Goal: Contribute content: Add original content to the website for others to see

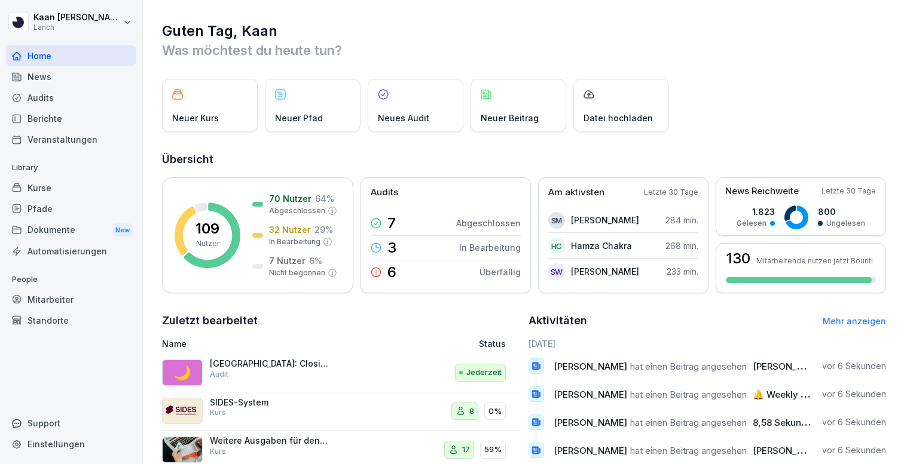
click at [501, 111] on div "Neuer Beitrag" at bounding box center [518, 105] width 96 height 53
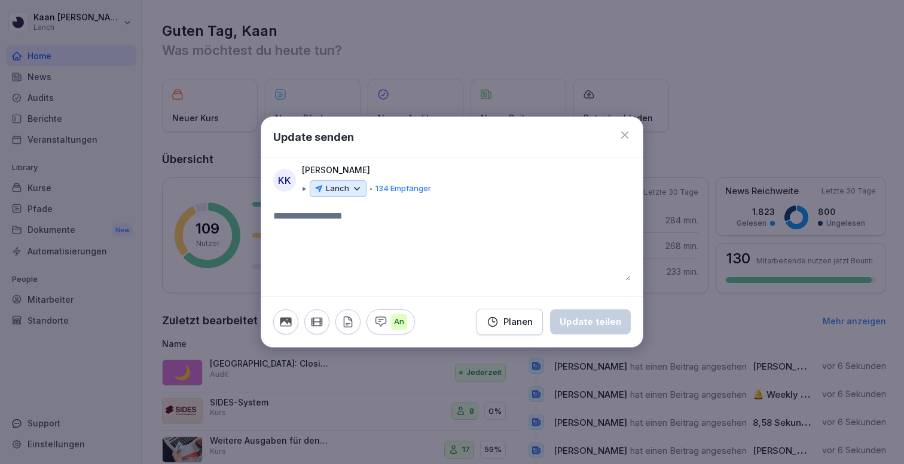
click at [624, 135] on icon at bounding box center [624, 135] width 7 height 7
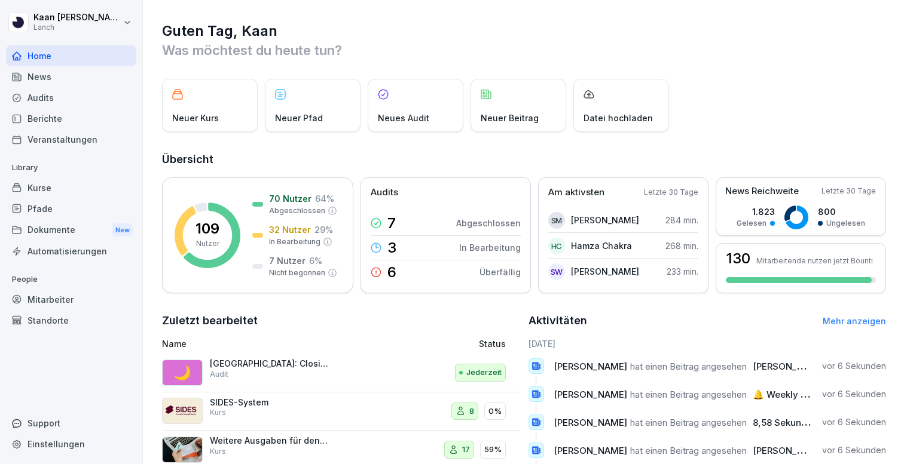
click at [55, 83] on div "News" at bounding box center [71, 76] width 130 height 21
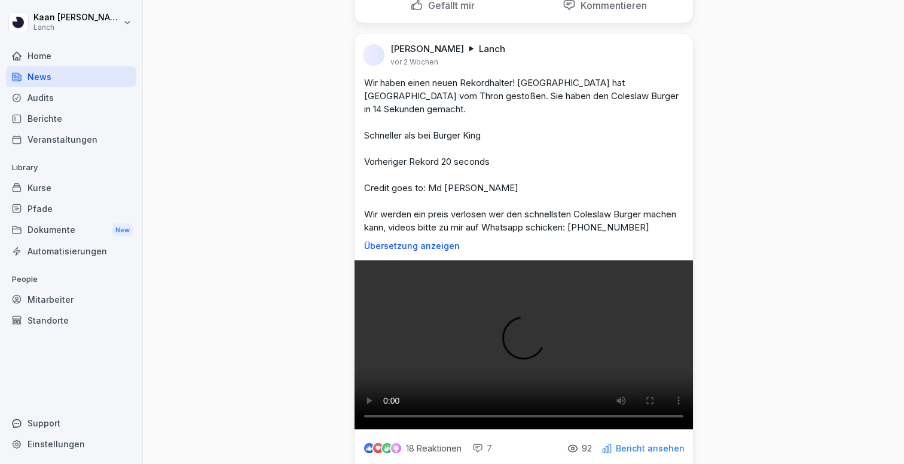
scroll to position [8885, 0]
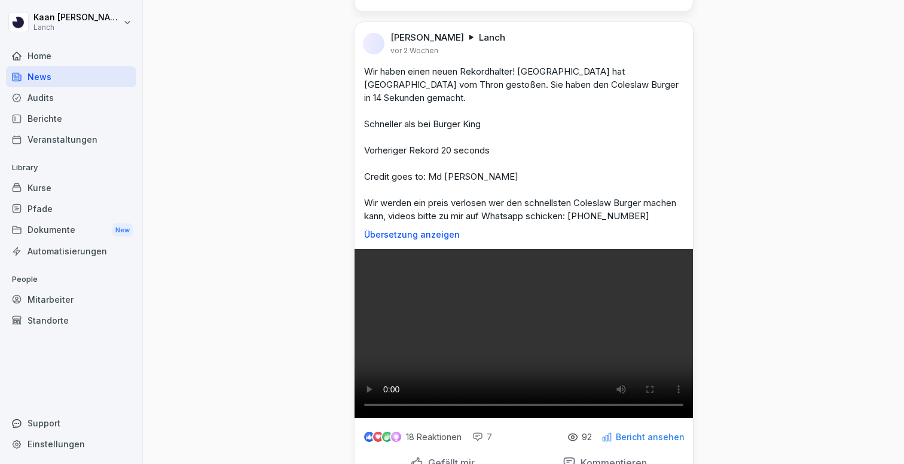
drag, startPoint x: 491, startPoint y: 187, endPoint x: 359, endPoint y: 140, distance: 140.5
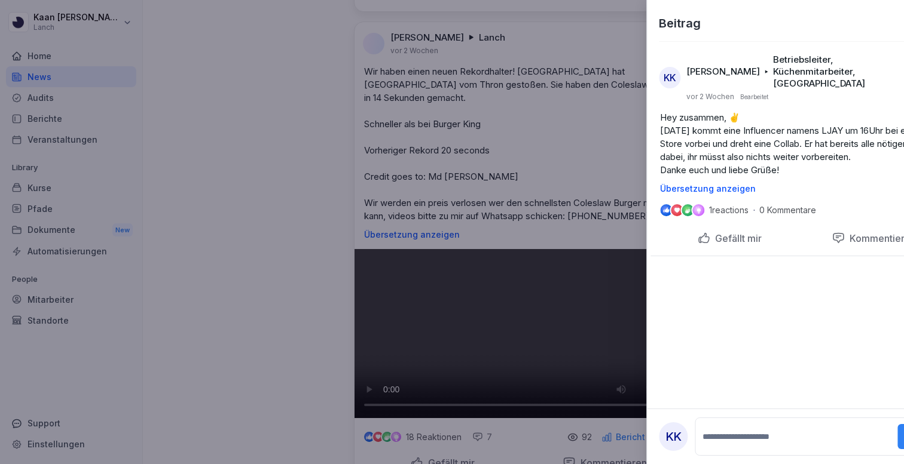
click at [567, 124] on div at bounding box center [452, 232] width 904 height 464
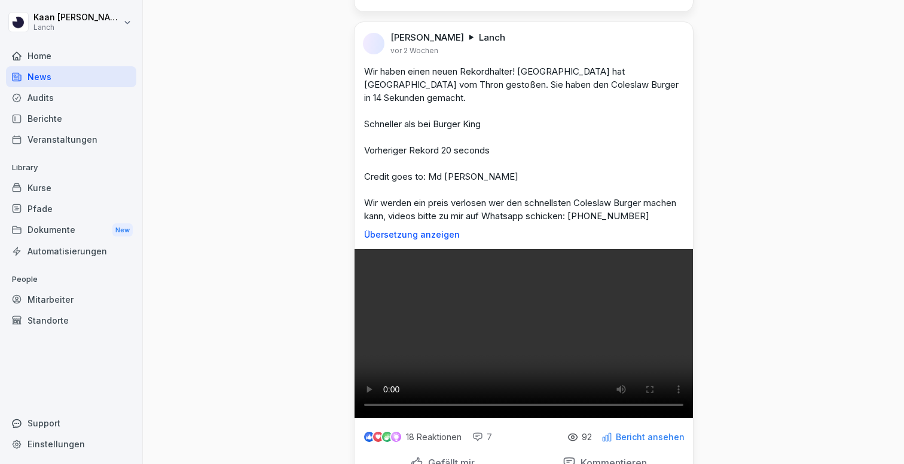
drag, startPoint x: 363, startPoint y: 140, endPoint x: 489, endPoint y: 204, distance: 141.2
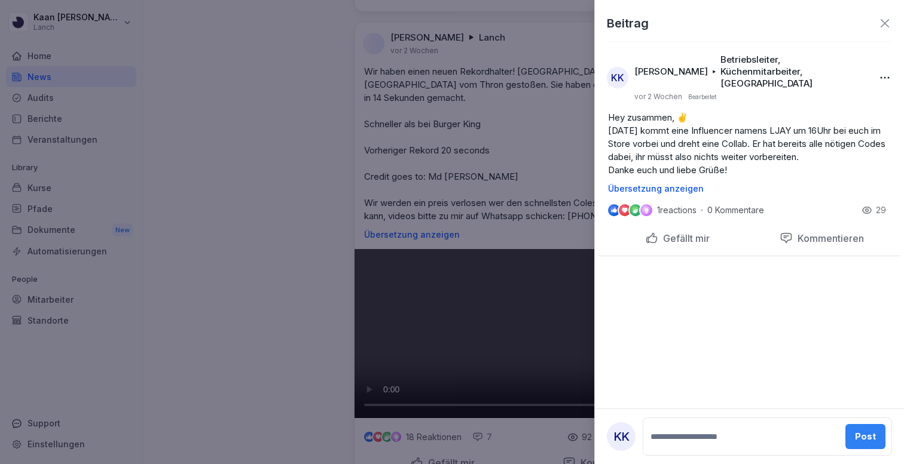
copy p "Hey zusammen, ✌️ [DATE] kommt eine Influencer namens LJAY um 16Uhr bei euch im …"
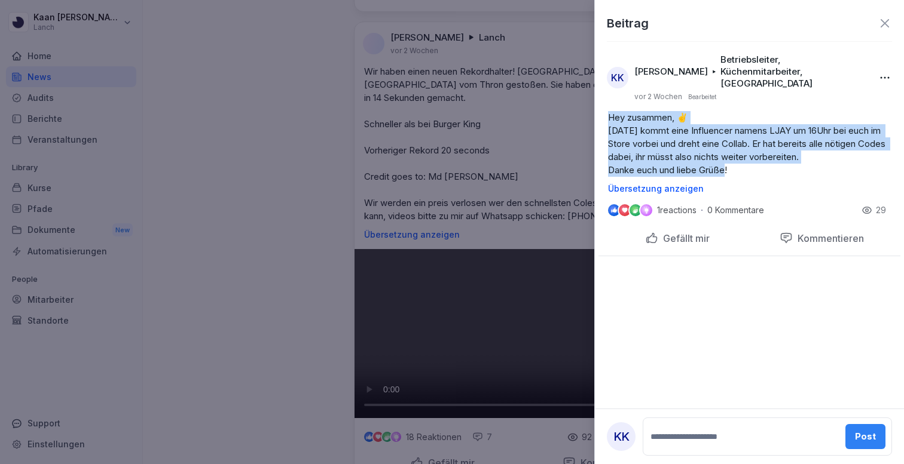
drag, startPoint x: 733, startPoint y: 157, endPoint x: 603, endPoint y: 103, distance: 140.4
click at [603, 111] on div "Hey zusammen, ✌️ [DATE] kommt eine Influencer namens LJAY um 16Uhr bei euch im …" at bounding box center [749, 152] width 302 height 82
copy p "Hey zusammen, ✌️ [DATE] kommt eine Influencer namens LJAY um 16Uhr bei euch im …"
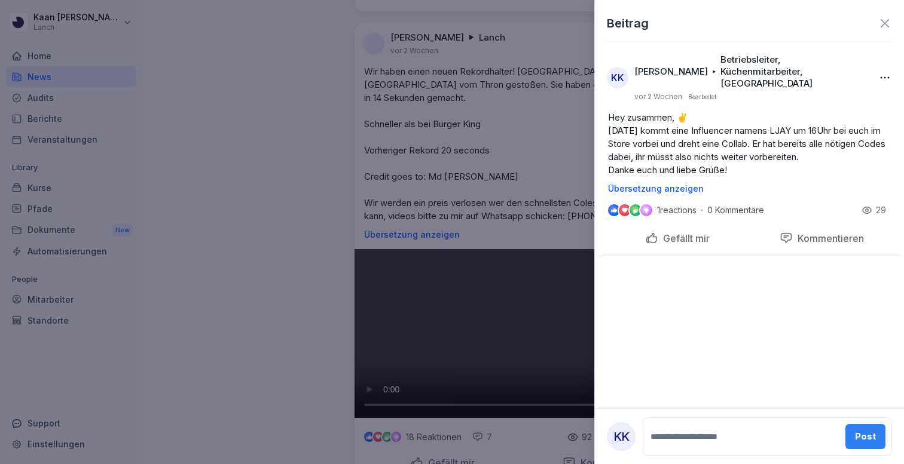
click at [879, 30] on icon at bounding box center [885, 23] width 14 height 14
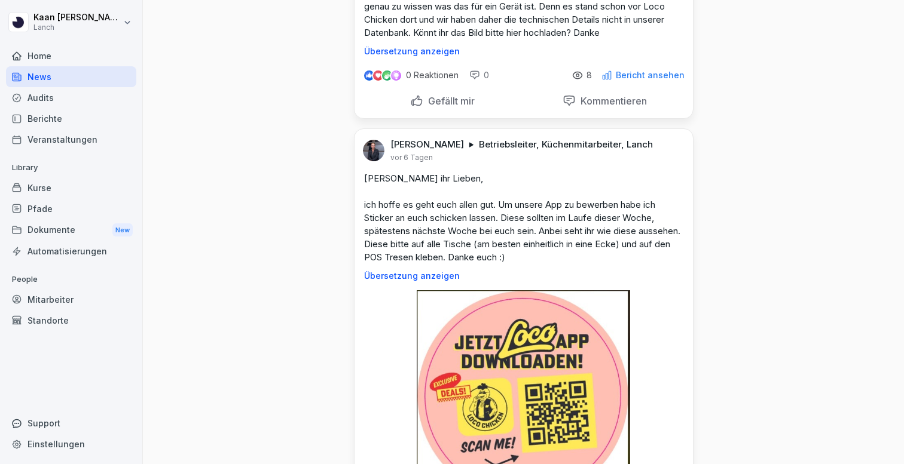
scroll to position [0, 0]
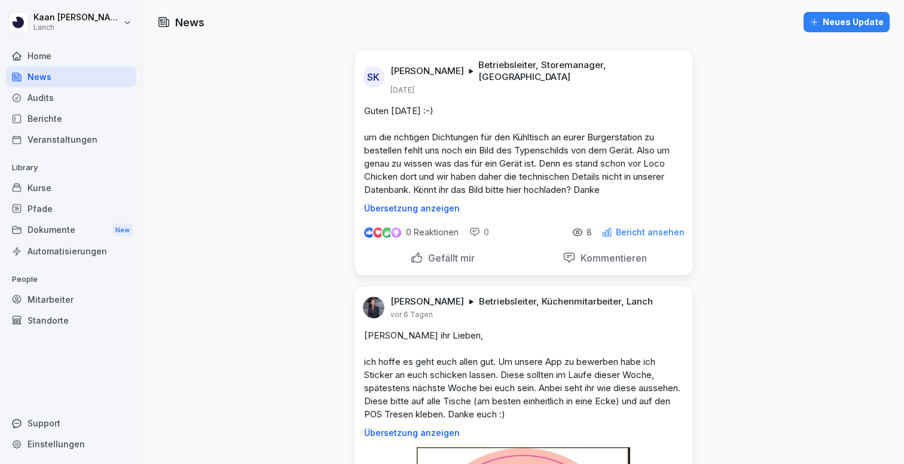
click at [51, 63] on div "Home" at bounding box center [71, 55] width 130 height 21
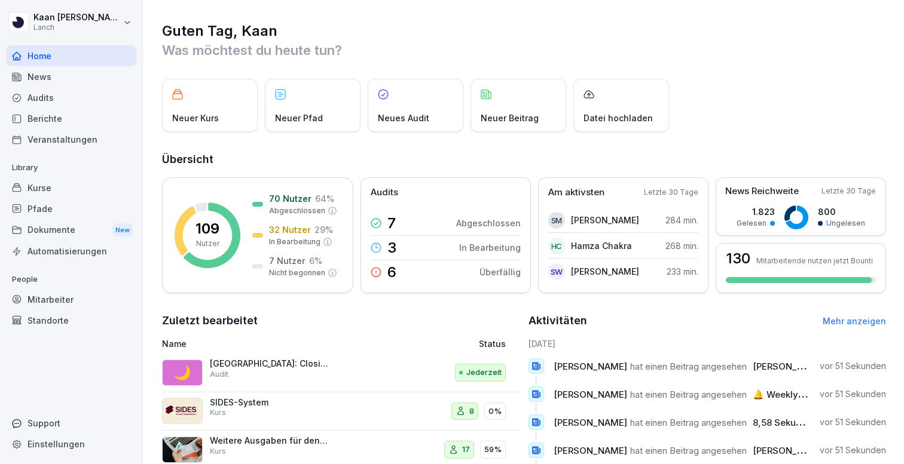
click at [527, 109] on div "Neuer Beitrag" at bounding box center [518, 105] width 96 height 53
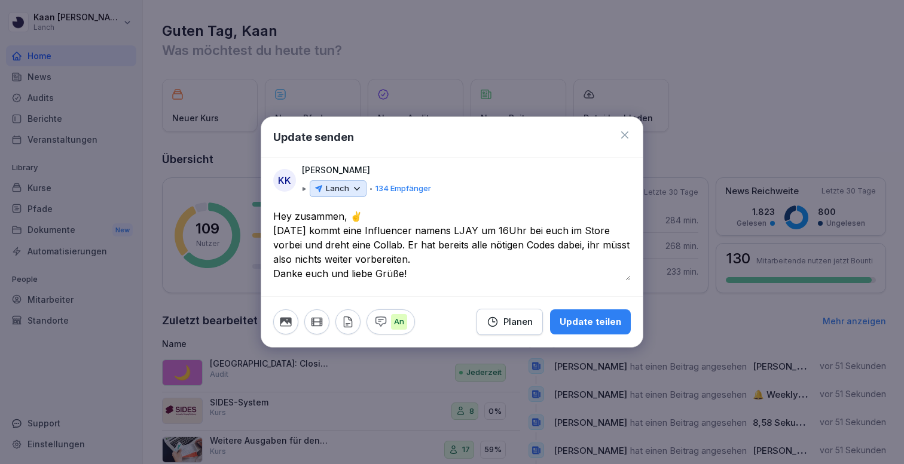
click at [401, 233] on textarea "**********" at bounding box center [451, 245] width 357 height 72
click at [473, 232] on textarea "**********" at bounding box center [451, 245] width 357 height 72
click at [508, 232] on textarea "**********" at bounding box center [451, 245] width 357 height 72
click at [414, 247] on textarea "**********" at bounding box center [451, 245] width 357 height 72
click at [415, 276] on textarea "**********" at bounding box center [451, 245] width 357 height 72
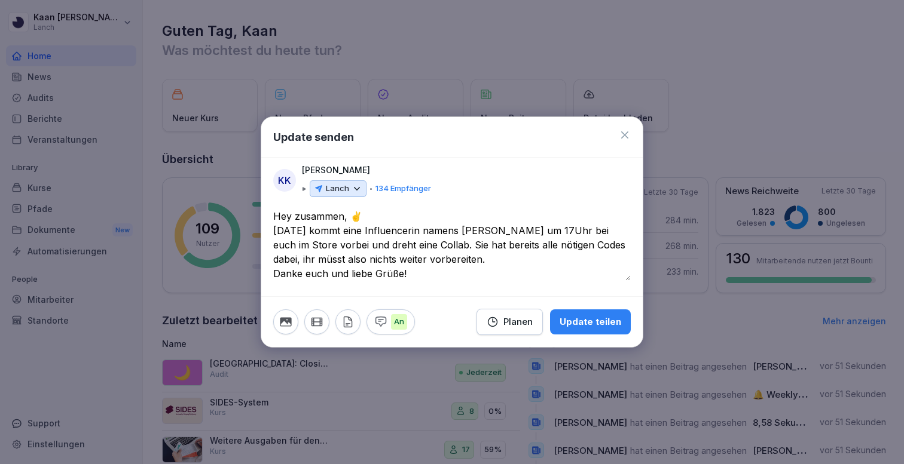
type textarea "**********"
click at [352, 188] on icon at bounding box center [357, 189] width 11 height 11
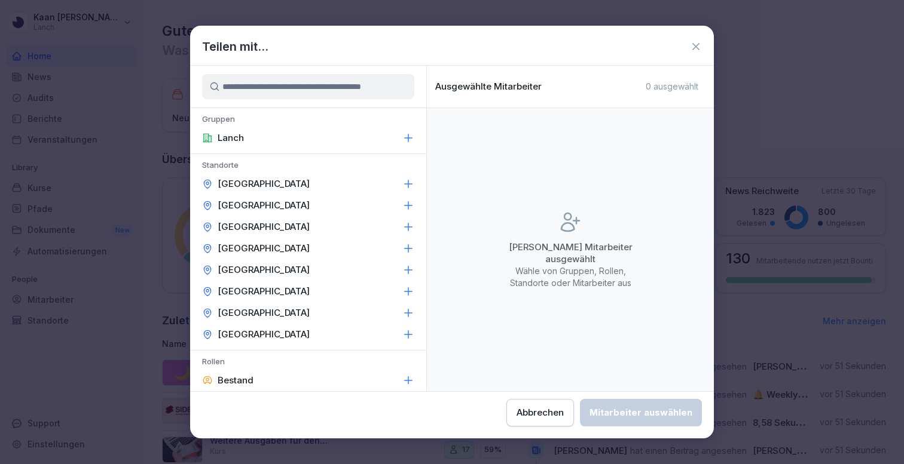
click at [408, 247] on icon at bounding box center [409, 249] width 8 height 8
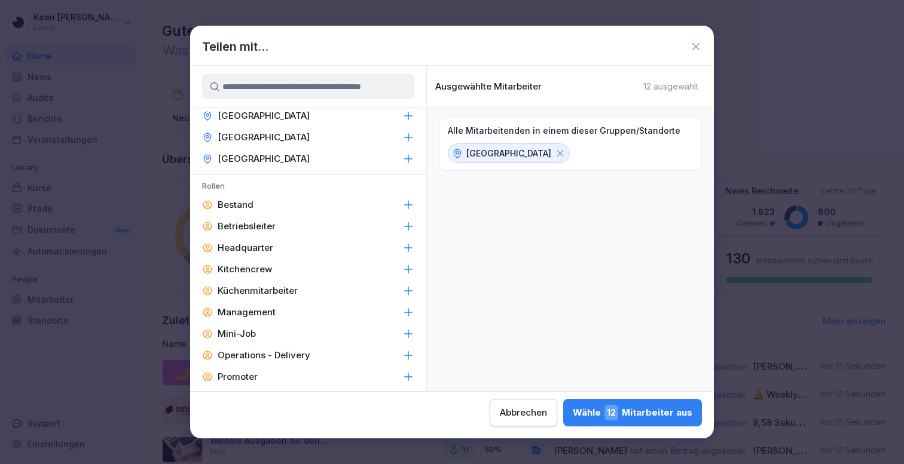
scroll to position [176, 0]
click at [410, 228] on icon at bounding box center [408, 226] width 12 height 12
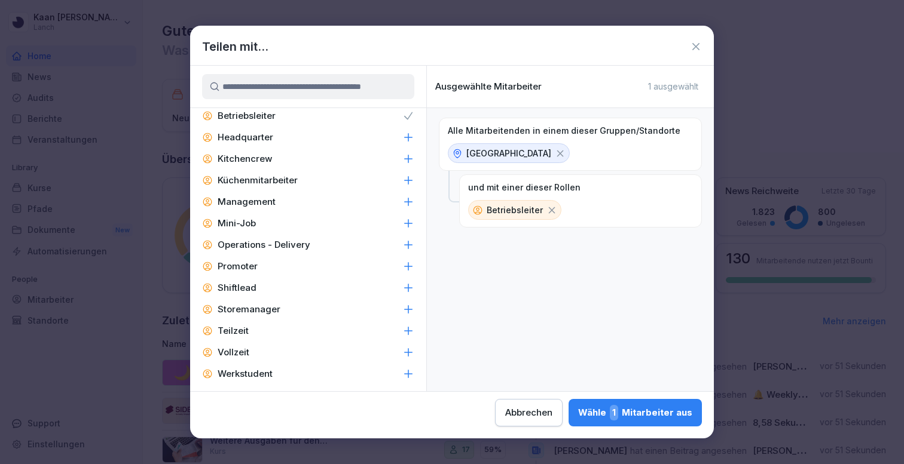
scroll to position [292, 0]
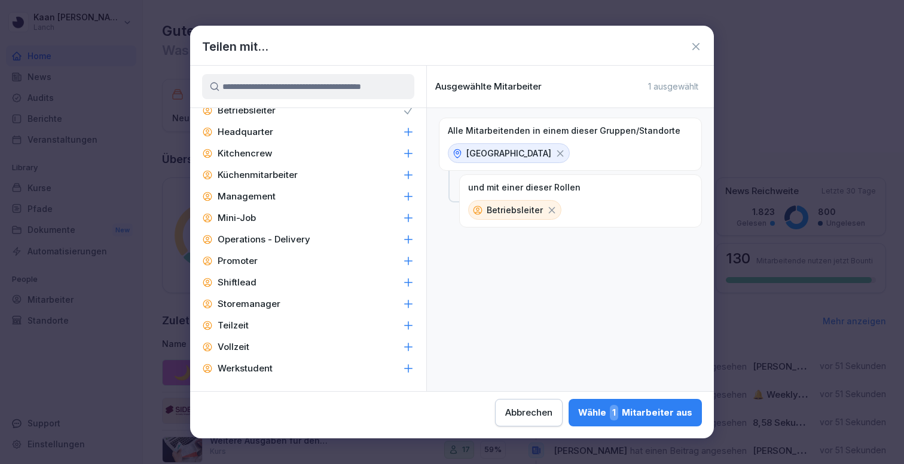
click at [549, 209] on icon at bounding box center [551, 210] width 11 height 11
click at [625, 411] on div "Wähle 12 Mitarbeiter aus" at bounding box center [633, 413] width 120 height 16
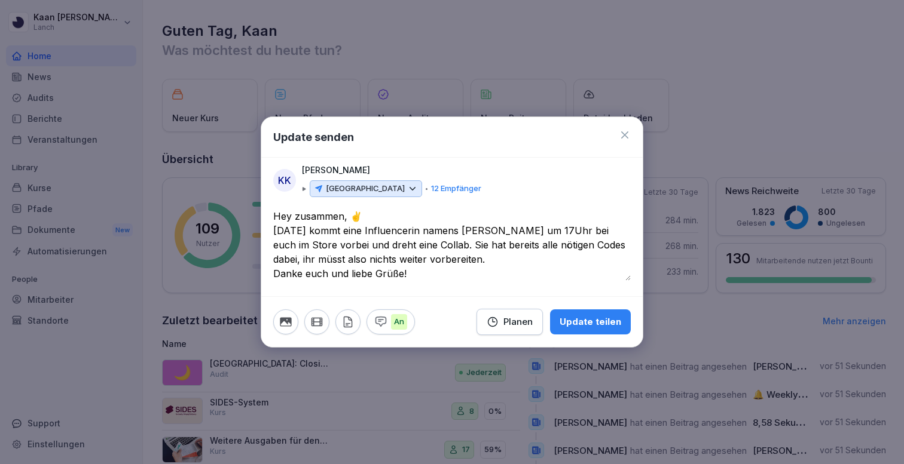
click at [302, 191] on div "Frankfurt 12 Empfänger" at bounding box center [391, 189] width 179 height 17
click at [357, 187] on p "[GEOGRAPHIC_DATA]" at bounding box center [365, 189] width 79 height 12
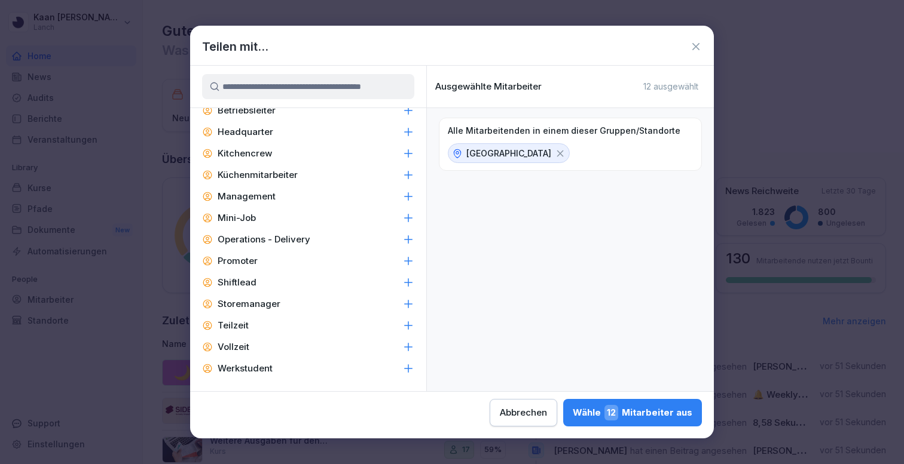
scroll to position [0, 0]
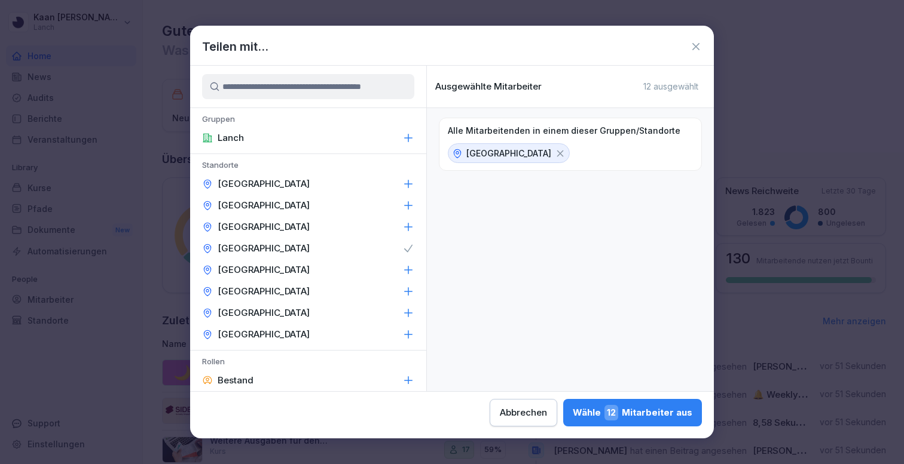
click at [409, 250] on icon at bounding box center [408, 249] width 12 height 12
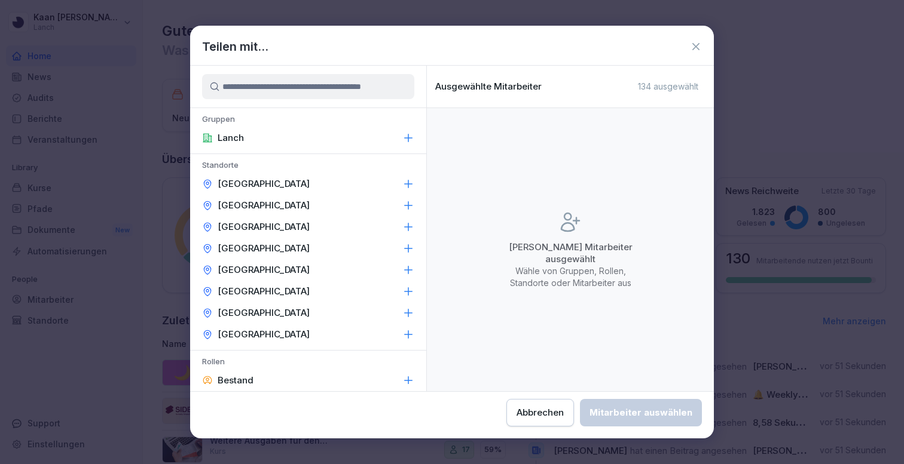
click at [409, 250] on icon at bounding box center [408, 249] width 12 height 12
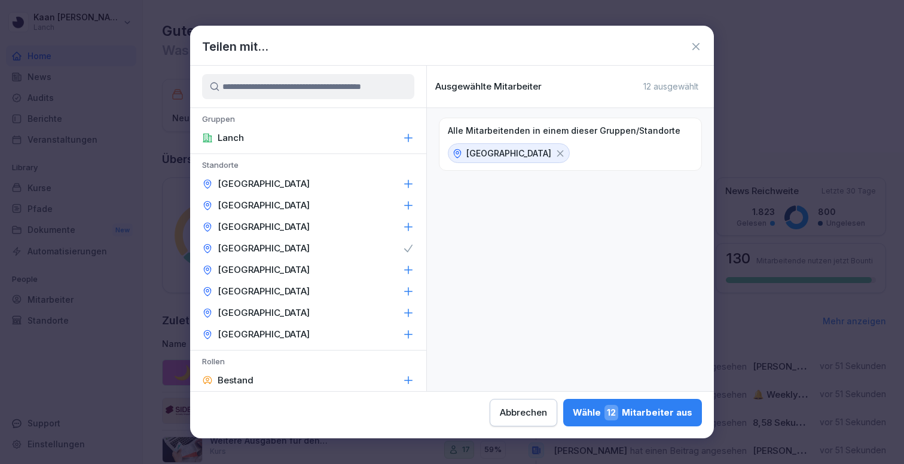
click at [474, 140] on div "Alle Mitarbeitenden in einem dieser Gruppen/Standorte [GEOGRAPHIC_DATA]" at bounding box center [570, 144] width 263 height 53
click at [474, 155] on p "[GEOGRAPHIC_DATA]" at bounding box center [508, 153] width 85 height 13
click at [554, 154] on div "Alle Mitarbeitenden in einem dieser Gruppen/Standorte [GEOGRAPHIC_DATA]" at bounding box center [570, 144] width 263 height 53
click at [610, 421] on button "Wähle 12 Mitarbeiter aus" at bounding box center [632, 412] width 139 height 27
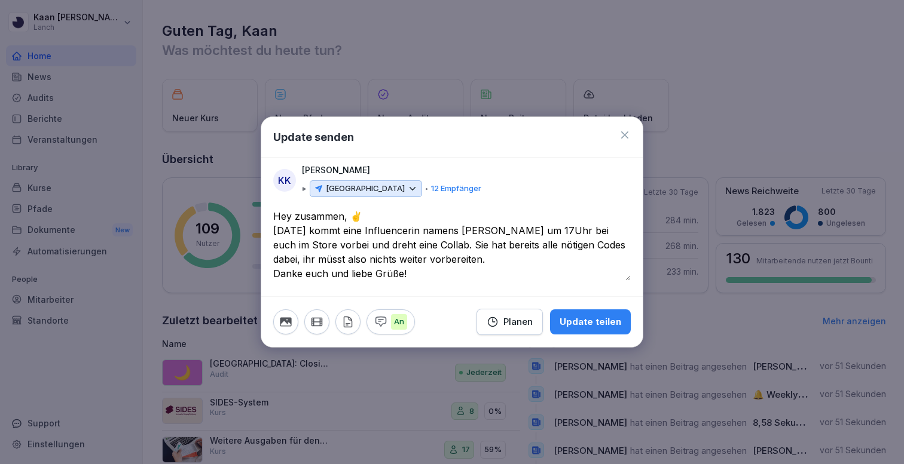
click at [507, 322] on div "Planen" at bounding box center [510, 322] width 46 height 13
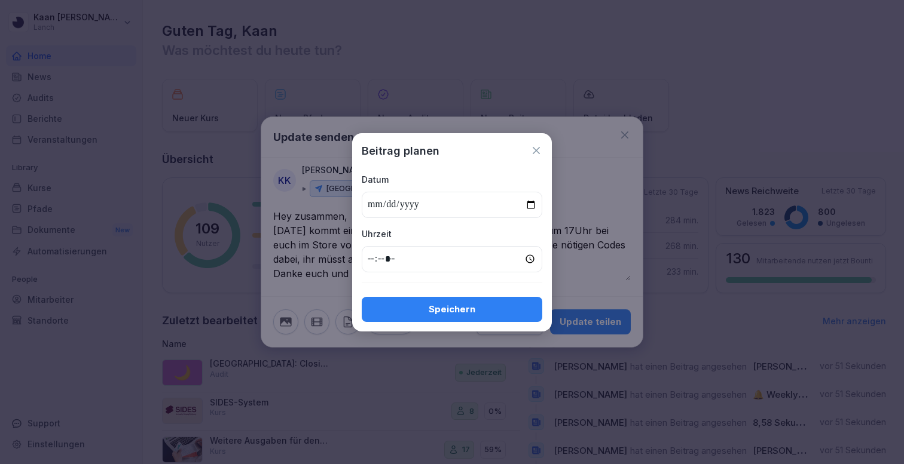
click at [393, 205] on input "date" at bounding box center [452, 205] width 181 height 26
click at [373, 205] on input "date" at bounding box center [452, 205] width 181 height 26
type input "**********"
click at [386, 259] on input "time" at bounding box center [452, 259] width 181 height 26
click at [373, 260] on input "time" at bounding box center [452, 259] width 181 height 26
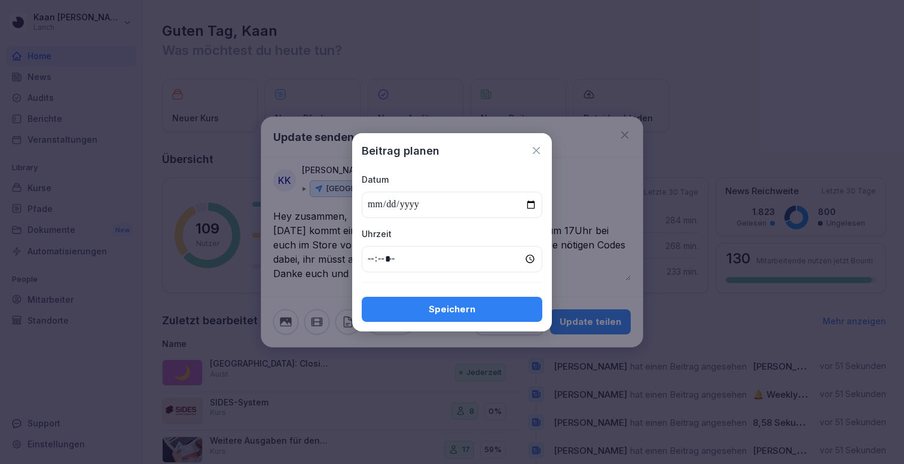
type input "*****"
click at [418, 237] on div "Uhrzeit" at bounding box center [452, 234] width 181 height 13
click at [415, 307] on div "Speichern" at bounding box center [451, 309] width 161 height 13
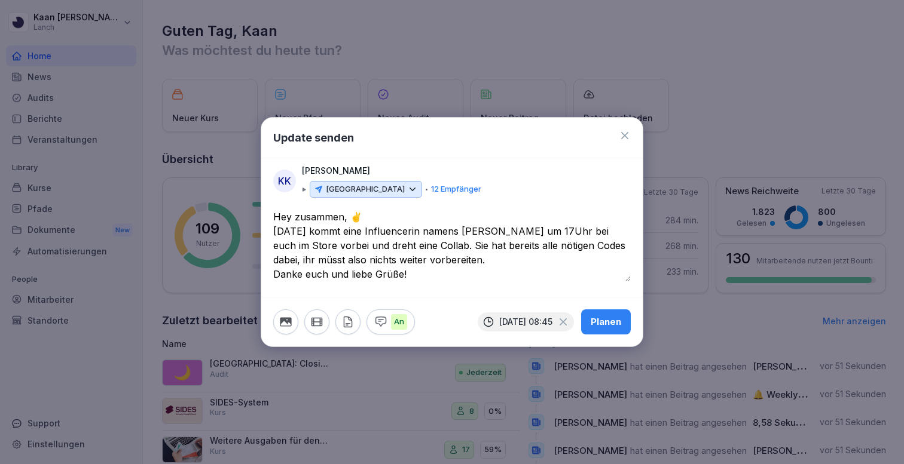
click at [628, 278] on textarea "**********" at bounding box center [451, 246] width 357 height 72
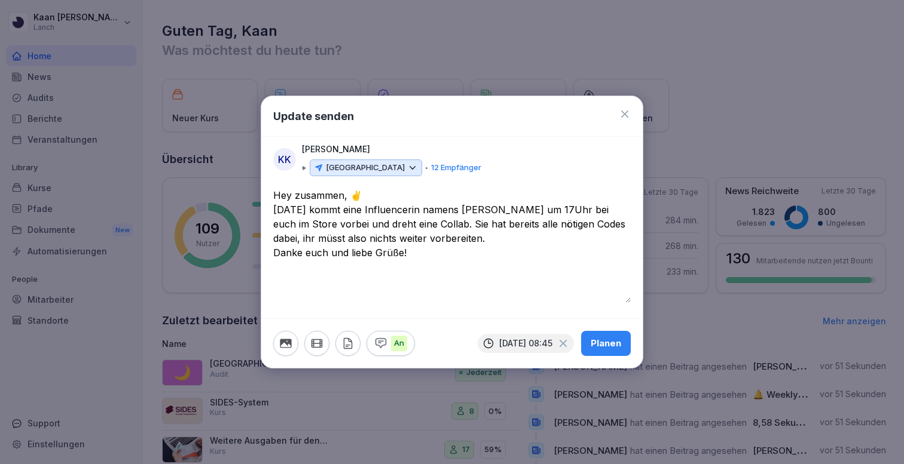
drag, startPoint x: 628, startPoint y: 280, endPoint x: 632, endPoint y: 323, distance: 43.2
click at [632, 323] on form "**********" at bounding box center [451, 278] width 381 height 180
click at [384, 340] on icon "button" at bounding box center [380, 343] width 13 height 13
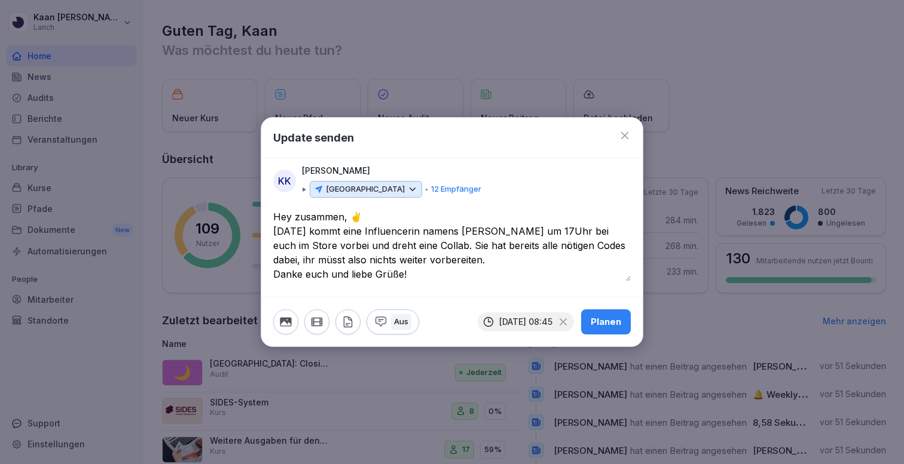
click at [384, 320] on icon "button" at bounding box center [380, 322] width 13 height 13
click at [429, 280] on textarea "**********" at bounding box center [451, 246] width 357 height 72
click at [599, 322] on div "Planen" at bounding box center [606, 322] width 30 height 13
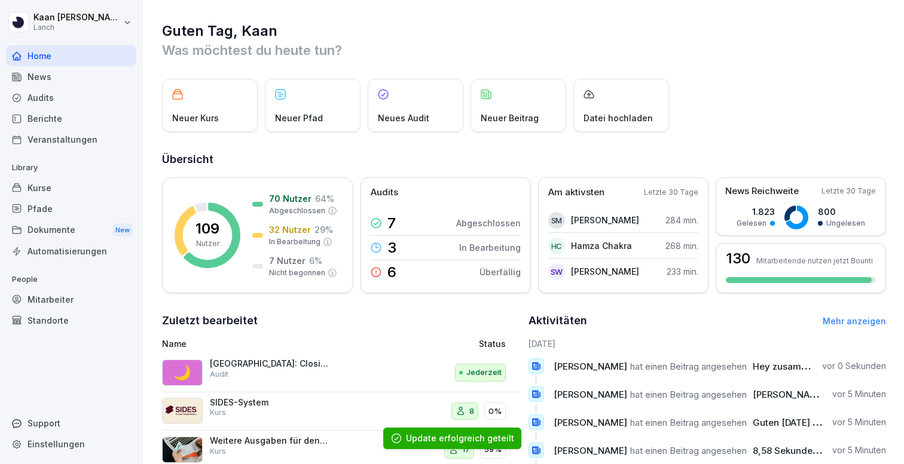
click at [60, 80] on div "News" at bounding box center [71, 76] width 130 height 21
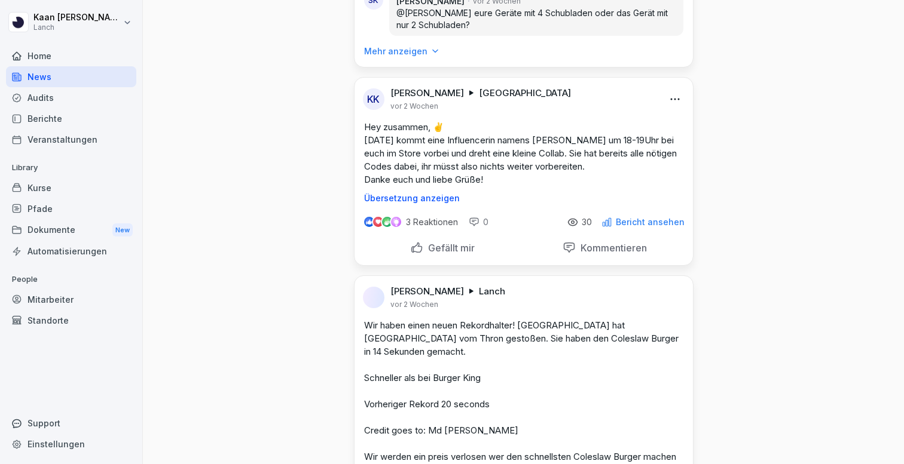
scroll to position [9003, 0]
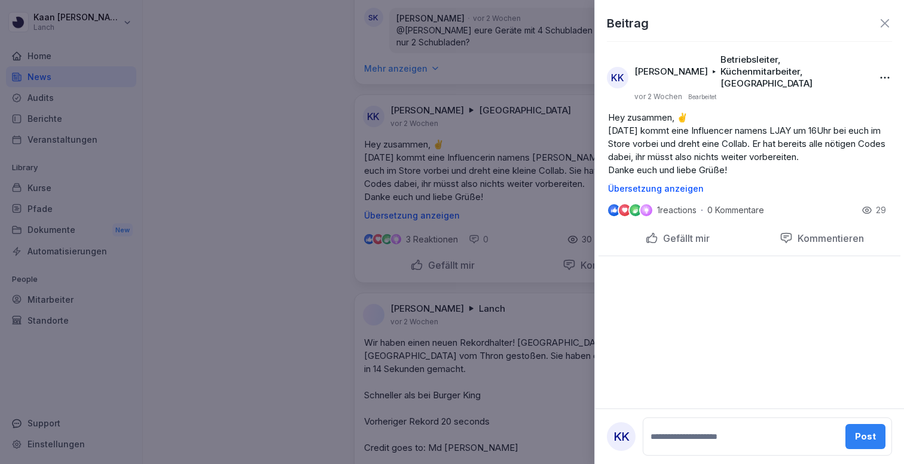
click at [664, 91] on div "KK Kaan Katirci Betriebsleiter, Küchenmitarbeiter, [GEOGRAPHIC_DATA] [DATE] Bea…" at bounding box center [749, 118] width 309 height 149
click at [697, 92] on p "Bearbeitet" at bounding box center [702, 97] width 28 height 10
click at [880, 73] on body "[PERSON_NAME] Lanch Home News Audits Berichte Veranstaltungen Library Kurse Pfa…" at bounding box center [452, 232] width 904 height 464
click at [884, 26] on icon at bounding box center [885, 23] width 14 height 14
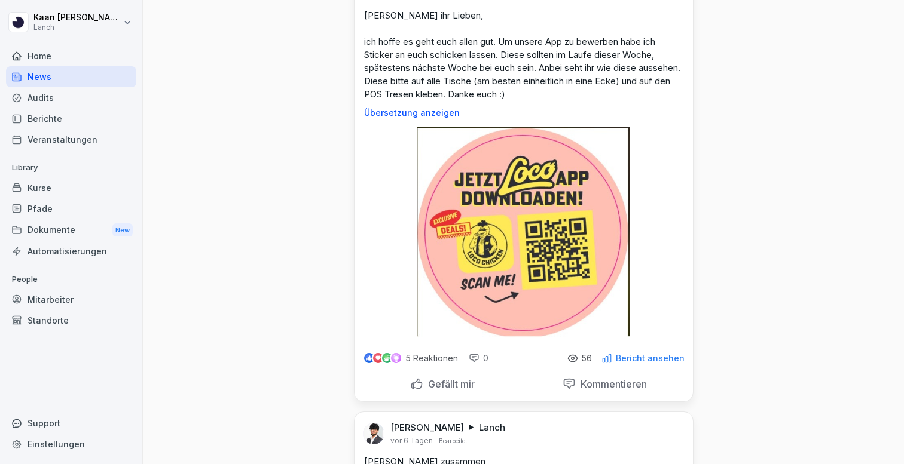
scroll to position [0, 0]
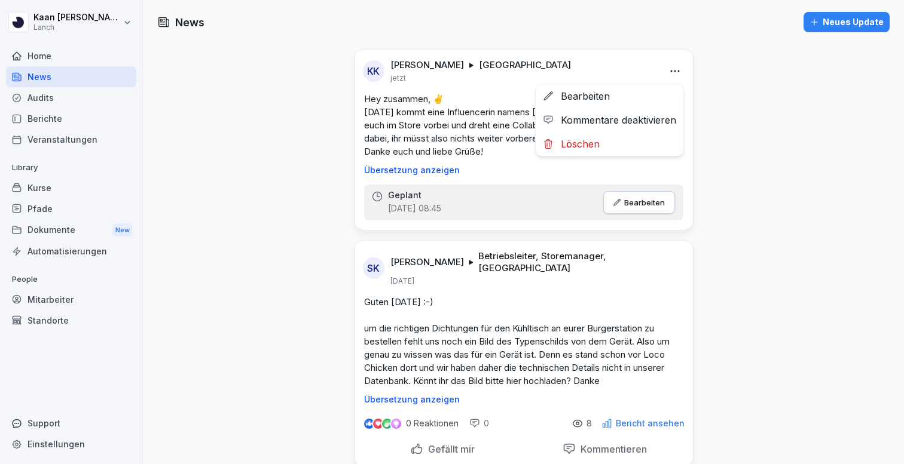
click at [671, 71] on html "[PERSON_NAME] Lanch Home News Audits Berichte Veranstaltungen Library Kurse Pfa…" at bounding box center [452, 232] width 904 height 464
click at [622, 94] on div "Bearbeiten" at bounding box center [610, 96] width 148 height 24
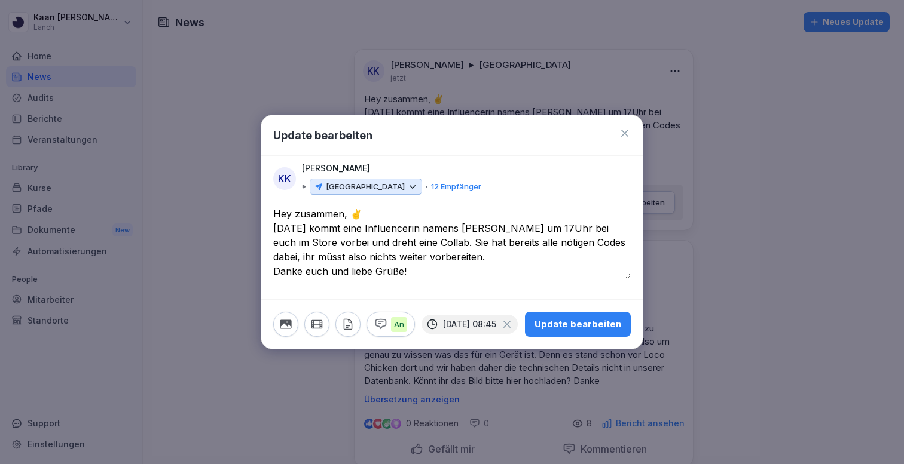
click at [303, 185] on icon at bounding box center [304, 187] width 4 height 4
click at [431, 181] on p "12 Empfänger" at bounding box center [456, 187] width 50 height 12
click at [317, 162] on p "[PERSON_NAME]" at bounding box center [336, 168] width 68 height 13
click at [281, 175] on div "KK" at bounding box center [284, 178] width 23 height 23
click at [625, 130] on icon at bounding box center [625, 133] width 12 height 12
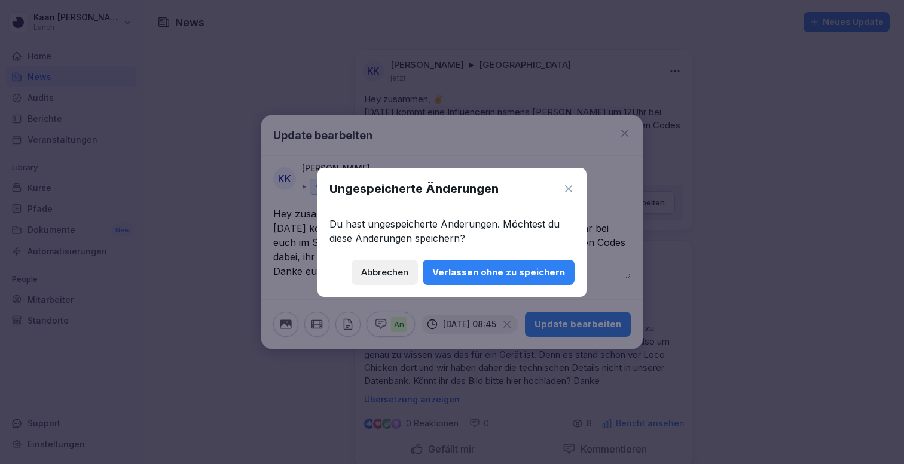
click at [383, 274] on div "Abbrechen" at bounding box center [384, 272] width 47 height 13
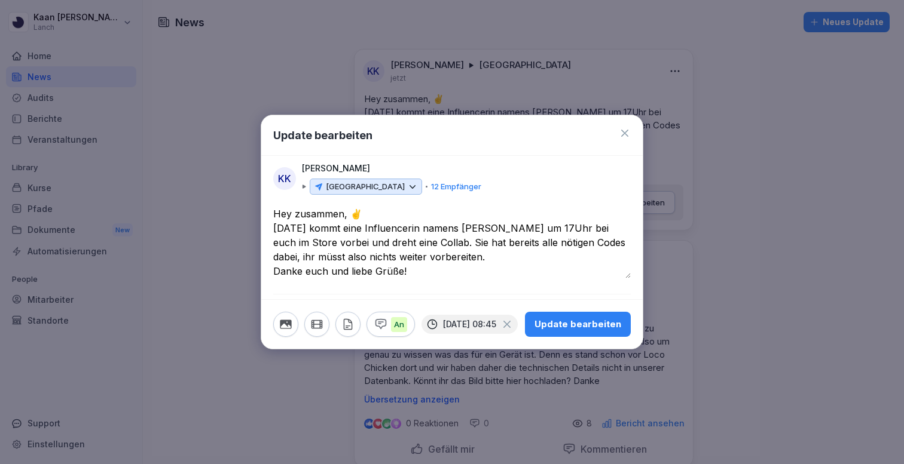
click at [554, 330] on div "Update bearbeiten" at bounding box center [577, 324] width 87 height 13
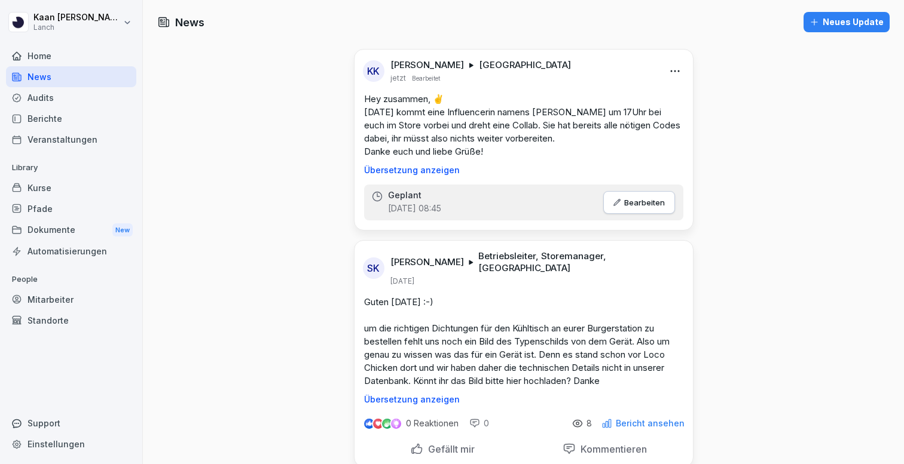
click at [640, 200] on p "Bearbeiten" at bounding box center [644, 203] width 41 height 10
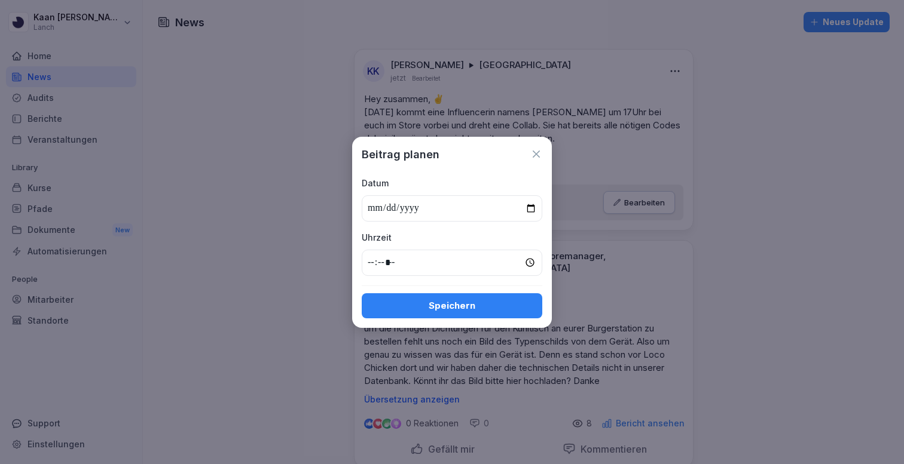
click at [532, 149] on icon at bounding box center [536, 154] width 12 height 12
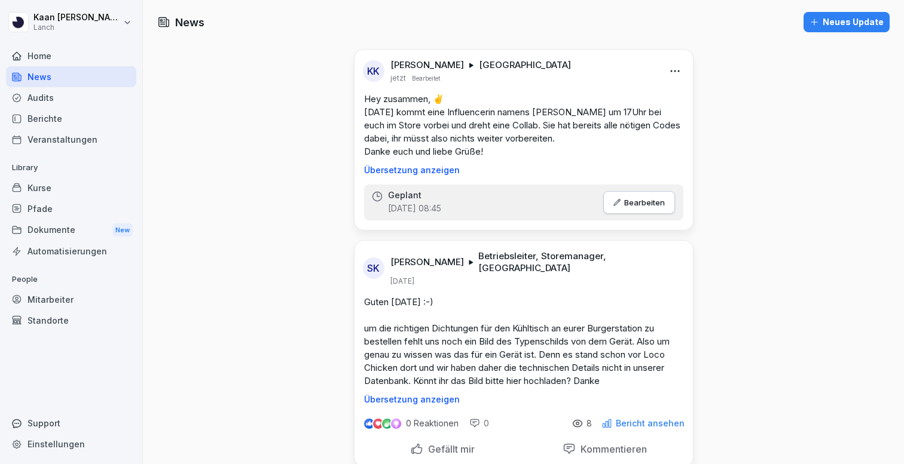
click at [677, 71] on html "[PERSON_NAME] Lanch Home News Audits Berichte Veranstaltungen Library Kurse Pfa…" at bounding box center [452, 232] width 904 height 464
click at [578, 96] on div "Bearbeiten" at bounding box center [610, 96] width 148 height 24
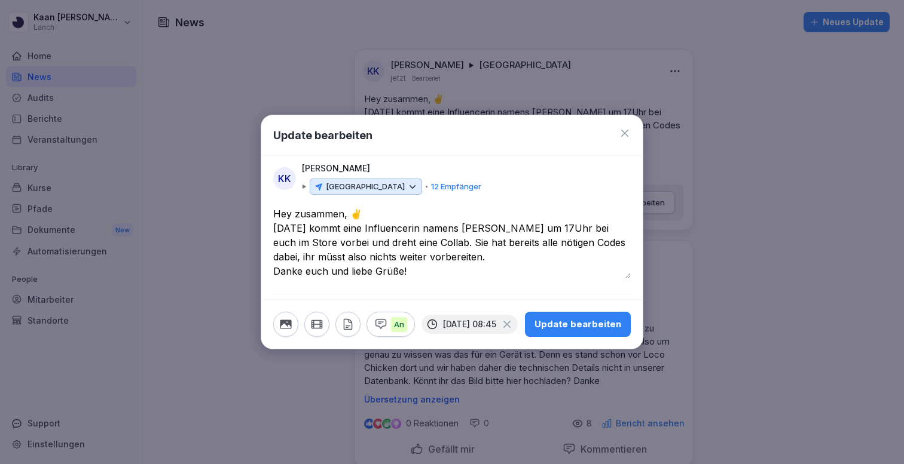
click at [346, 184] on p "[GEOGRAPHIC_DATA]" at bounding box center [365, 187] width 79 height 12
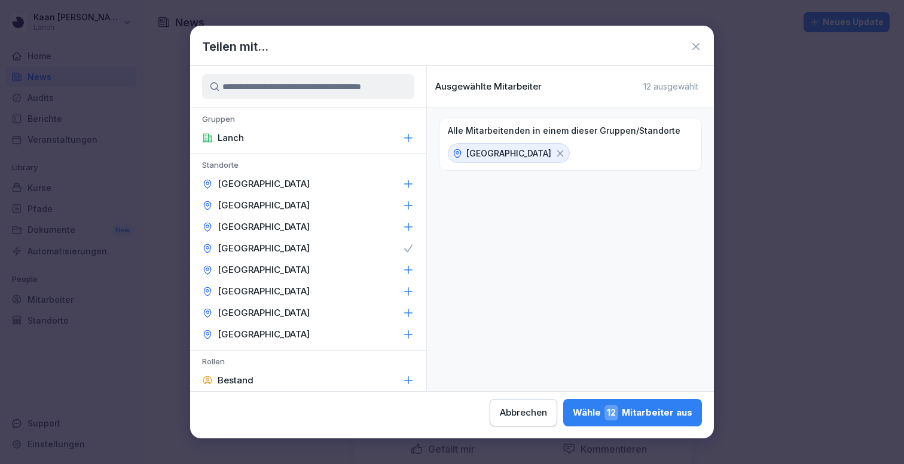
scroll to position [17, 0]
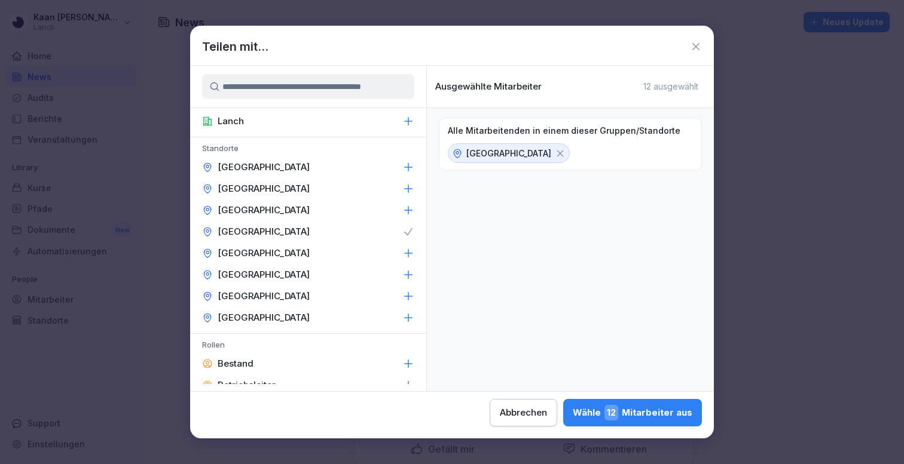
click at [405, 231] on icon at bounding box center [408, 232] width 12 height 12
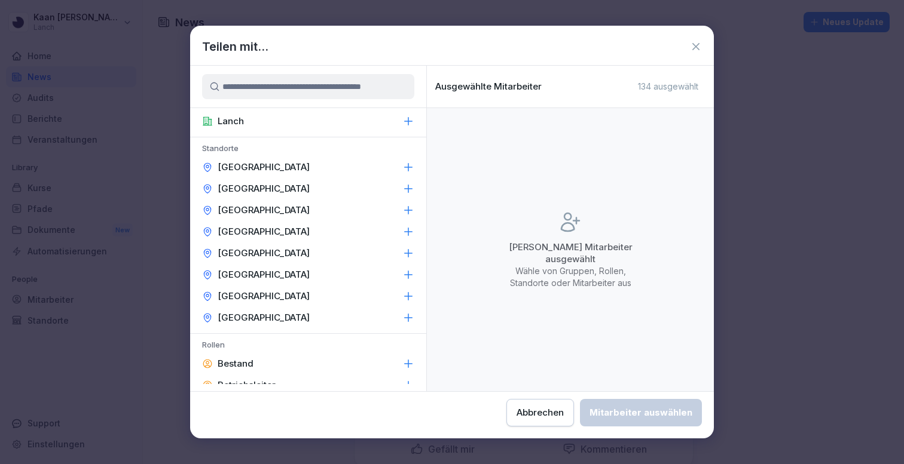
click at [407, 233] on icon at bounding box center [408, 232] width 12 height 12
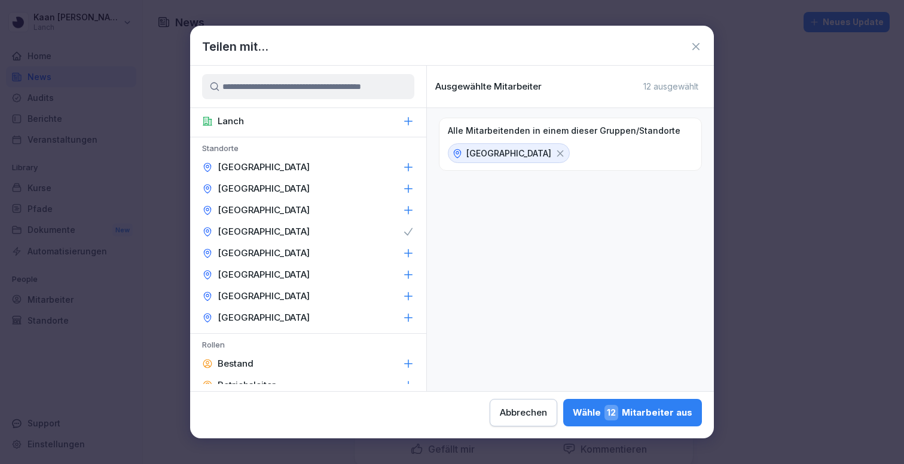
click at [613, 411] on span "12" at bounding box center [611, 413] width 14 height 16
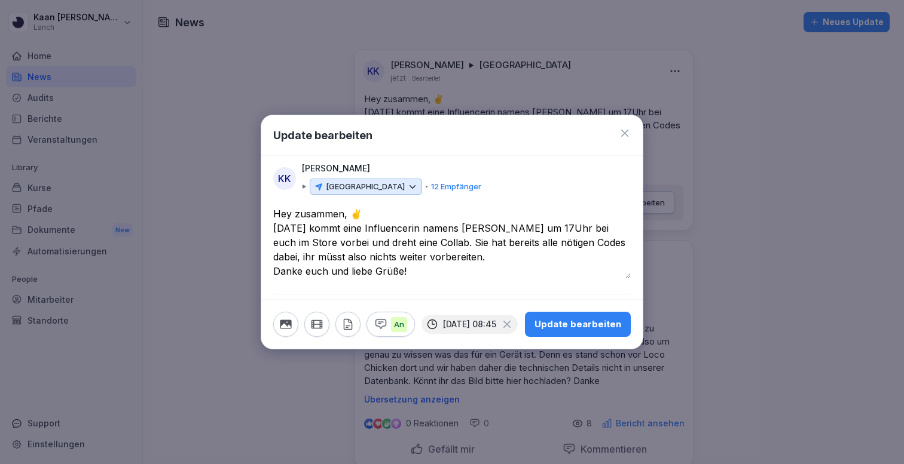
click at [392, 326] on p "An" at bounding box center [399, 325] width 16 height 16
click at [392, 326] on p "Aus" at bounding box center [401, 325] width 20 height 16
click at [576, 328] on div "Update bearbeiten" at bounding box center [577, 324] width 87 height 13
